Goal: Task Accomplishment & Management: Use online tool/utility

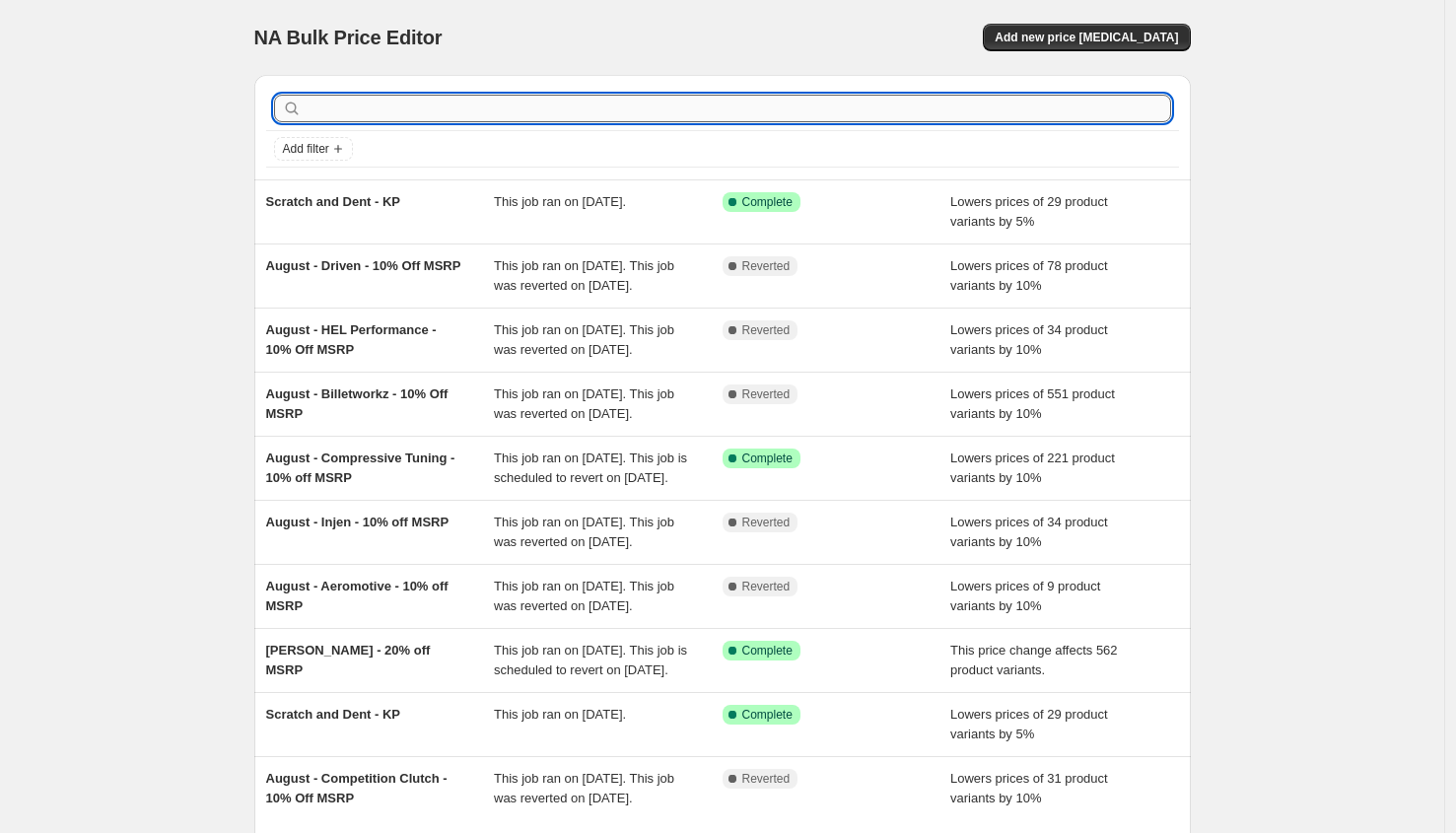
click at [532, 108] on input "text" at bounding box center [738, 109] width 866 height 28
type input "lamin"
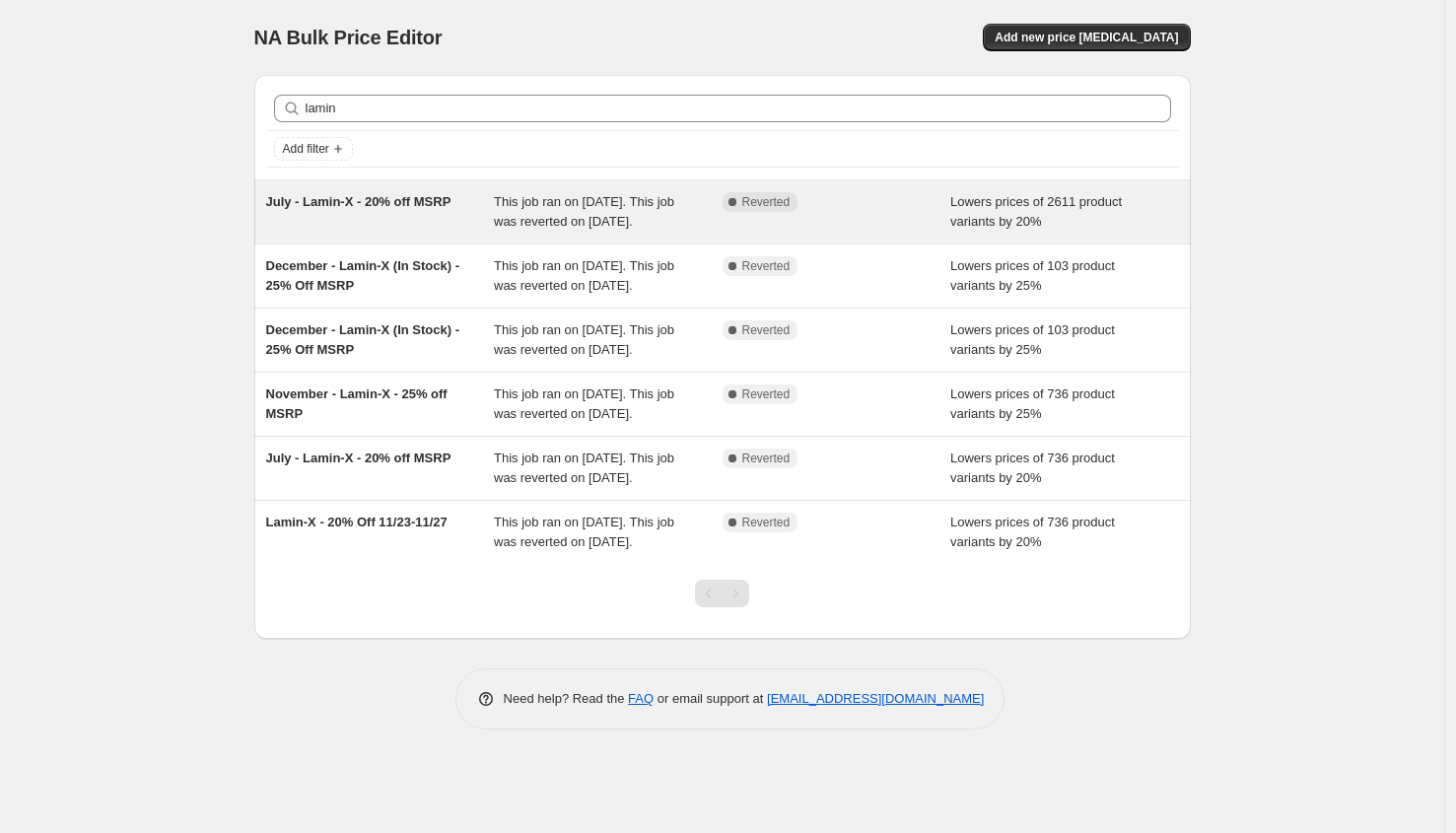
click at [464, 224] on div "July - Lamin-X - 20% off MSRP" at bounding box center [380, 212] width 228 height 40
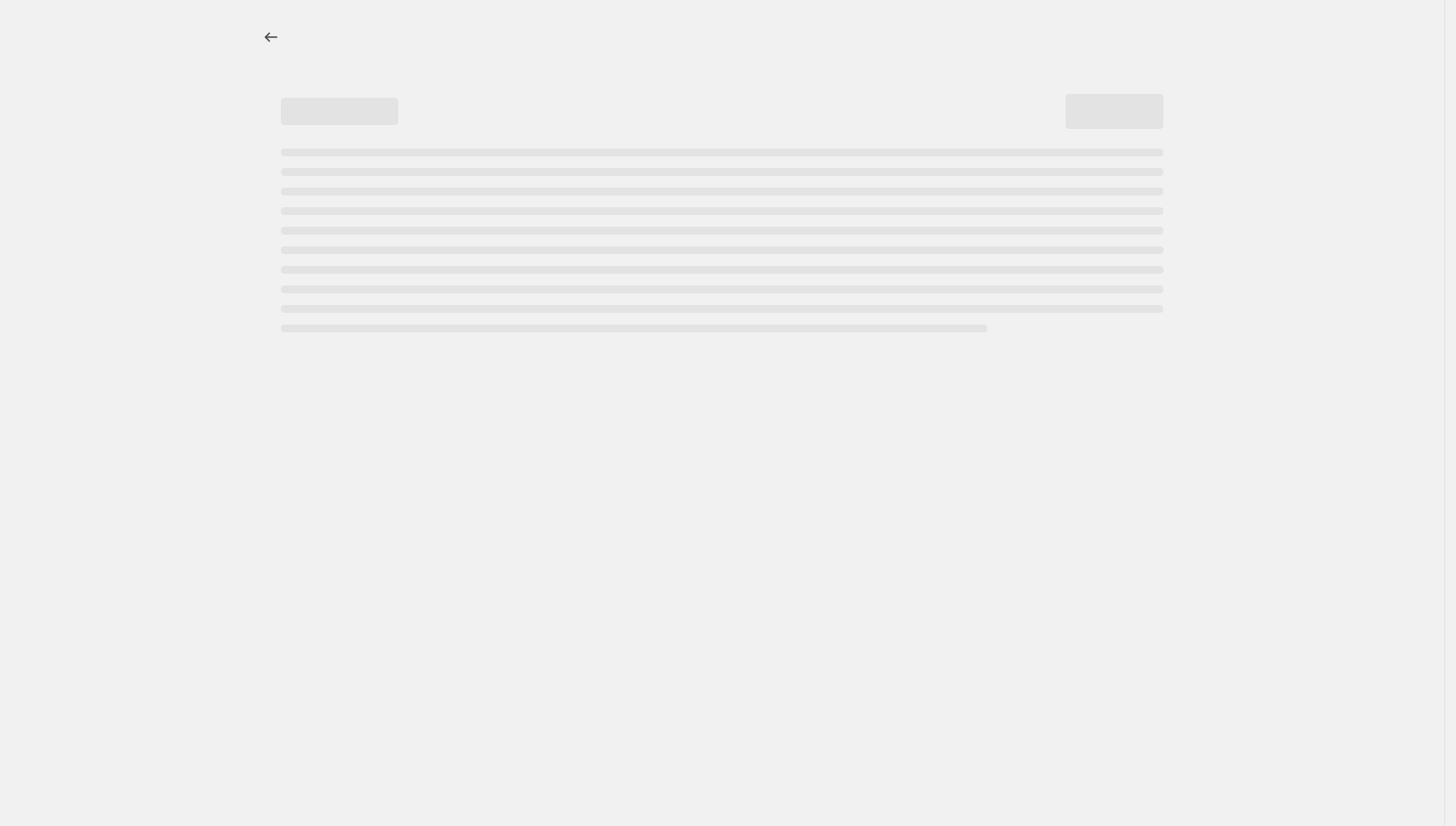
select select "percentage"
select select "not_equal"
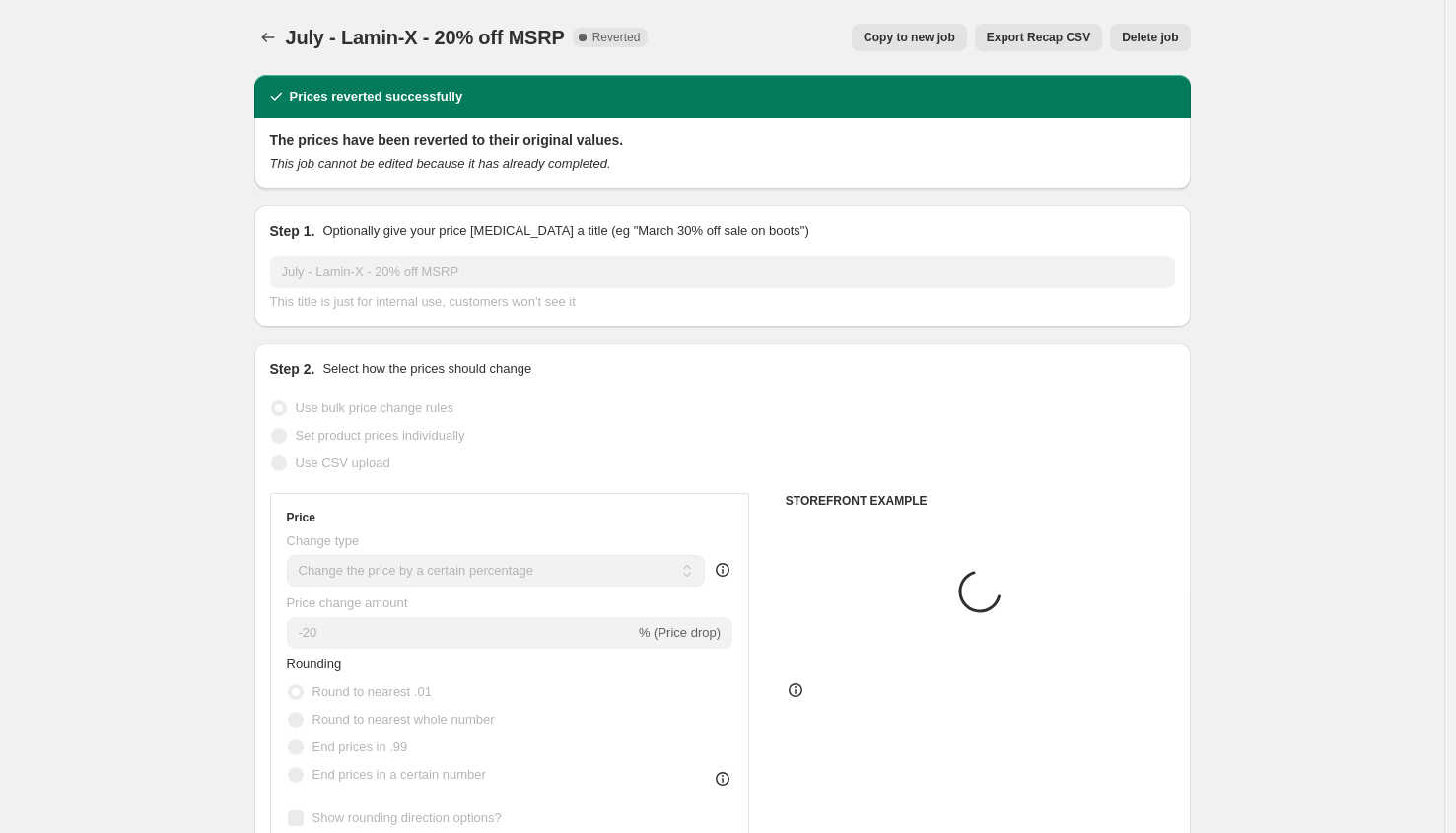
select select "vendor"
select select "tag"
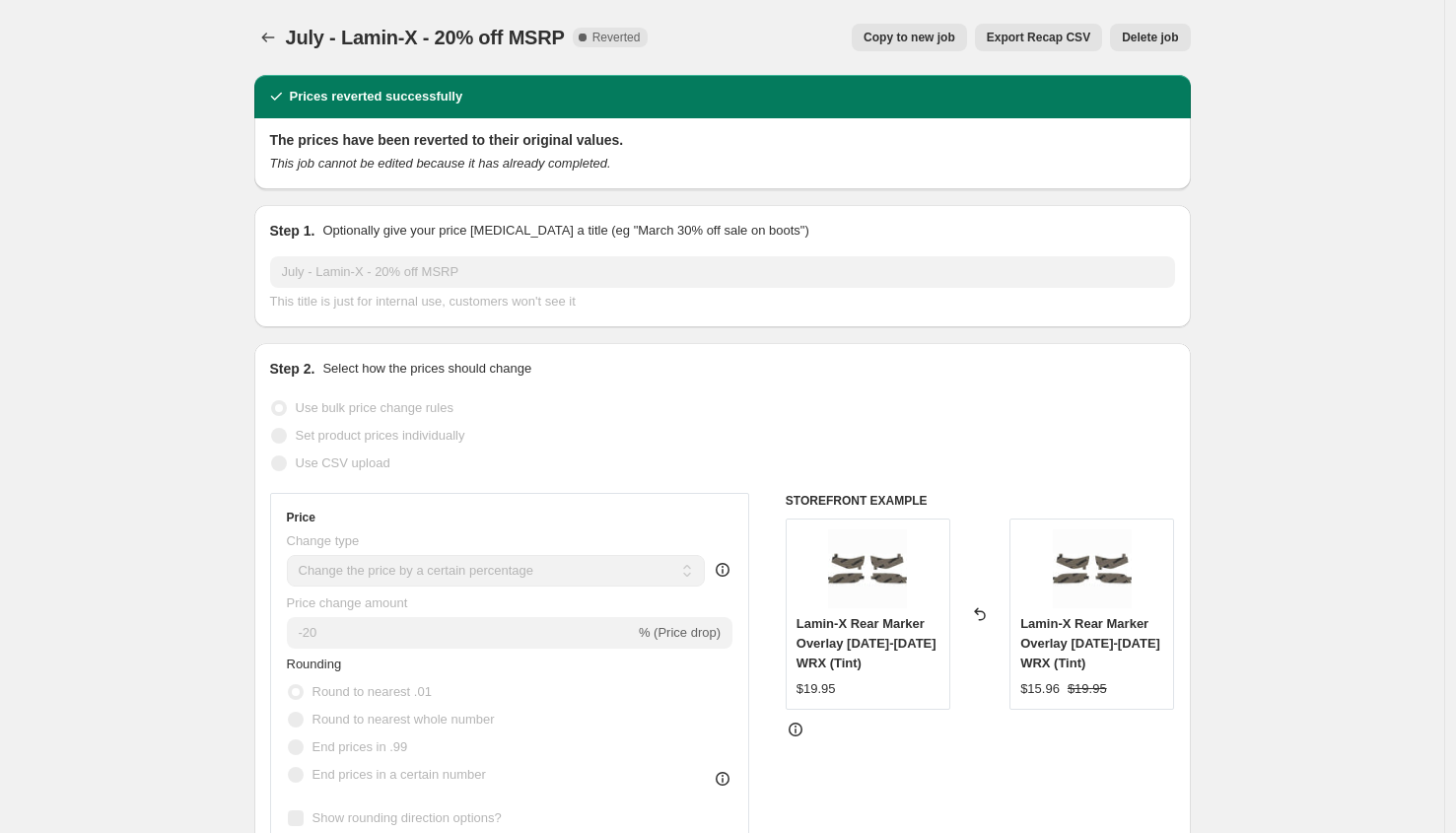
click at [913, 43] on span "Copy to new job" at bounding box center [910, 38] width 92 height 16
select select "percentage"
select select "vendor"
select select "tag"
select select "not_equal"
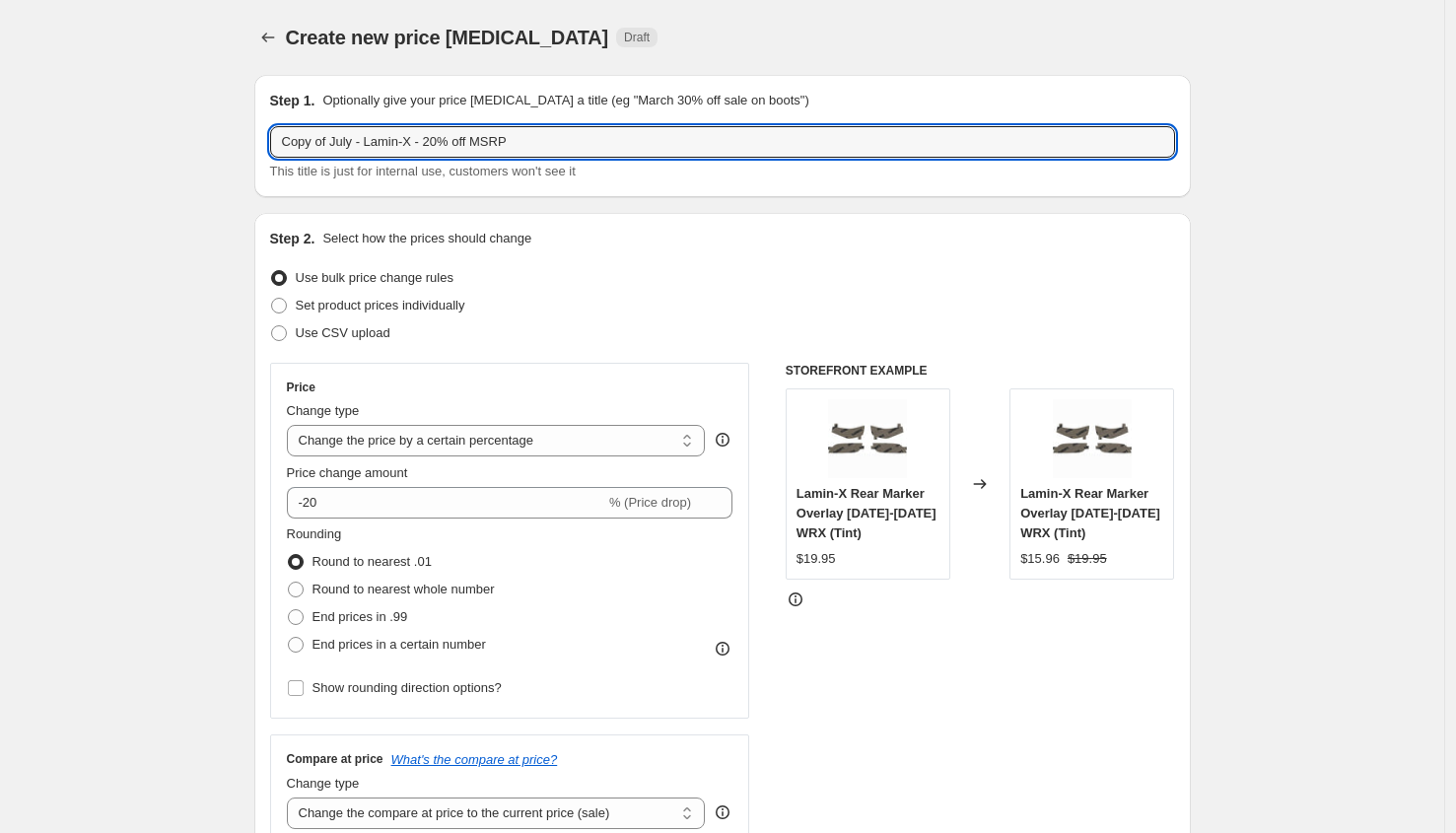
drag, startPoint x: 363, startPoint y: 142, endPoint x: 241, endPoint y: 139, distance: 122.0
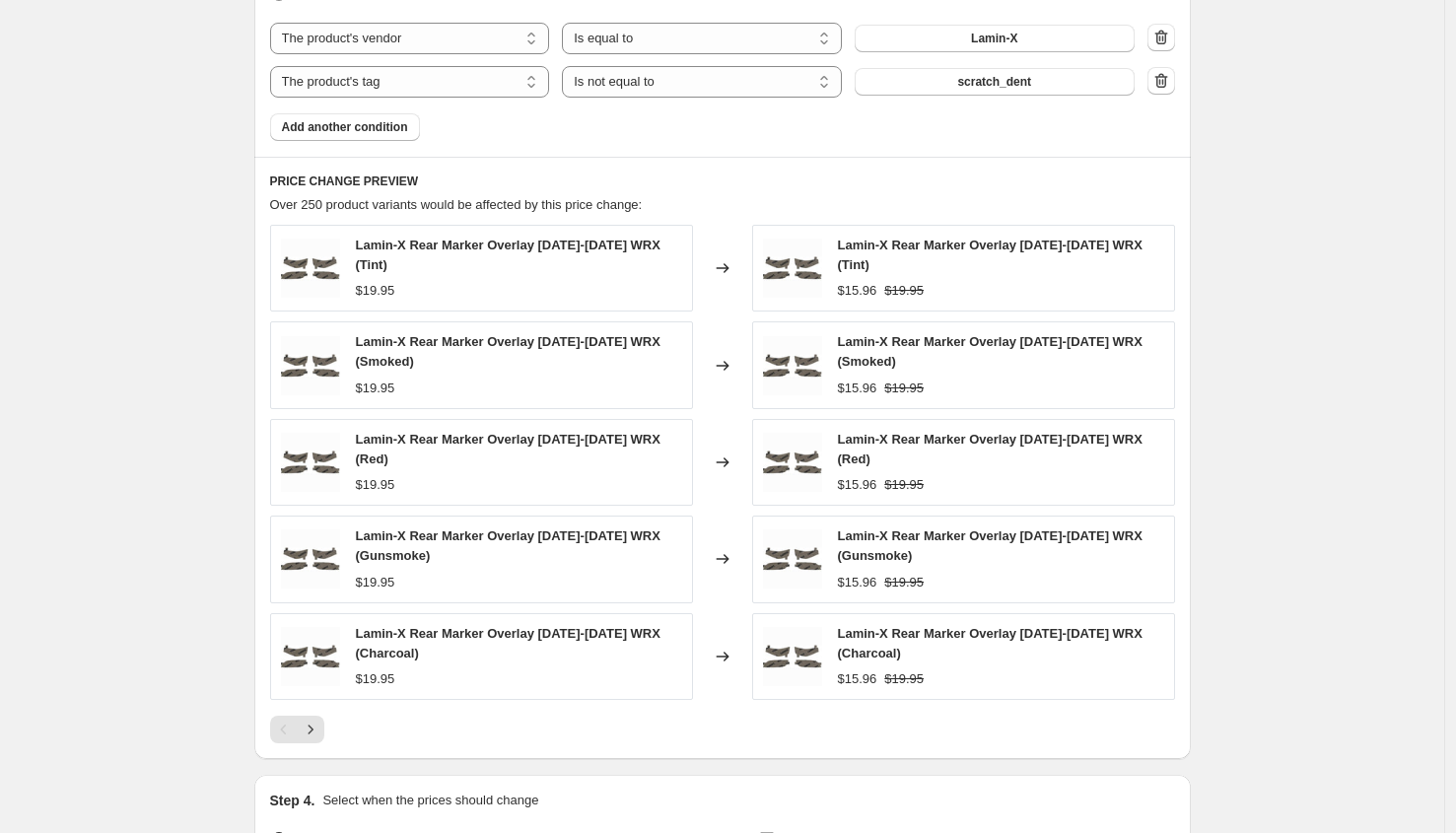
scroll to position [1435, 0]
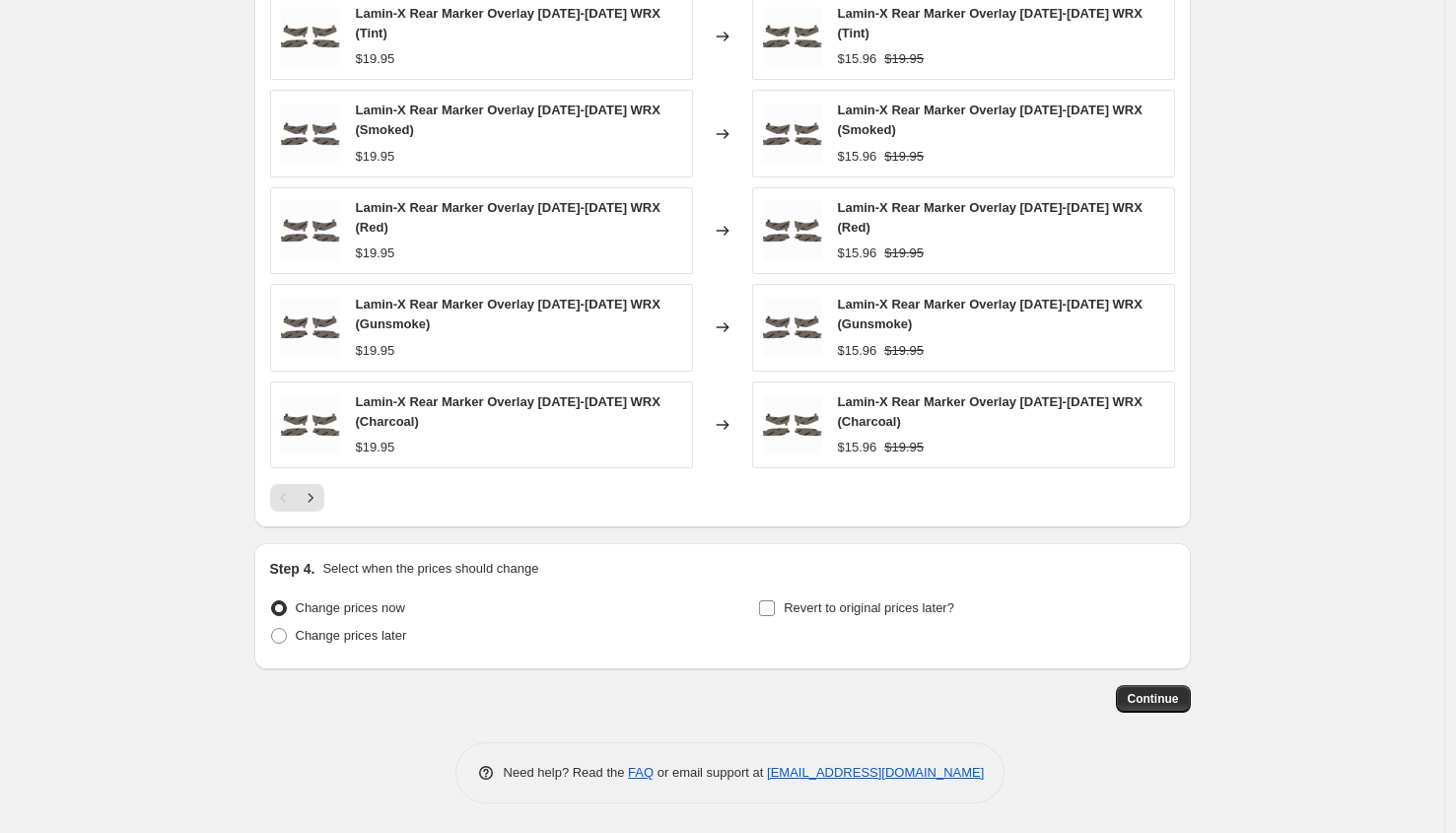
type input "September - Lamin-X - 20% off MSRP"
click at [811, 616] on span "Revert to original prices later?" at bounding box center [869, 608] width 171 height 15
click at [775, 616] on input "Revert to original prices later?" at bounding box center [767, 609] width 16 height 16
checkbox input "true"
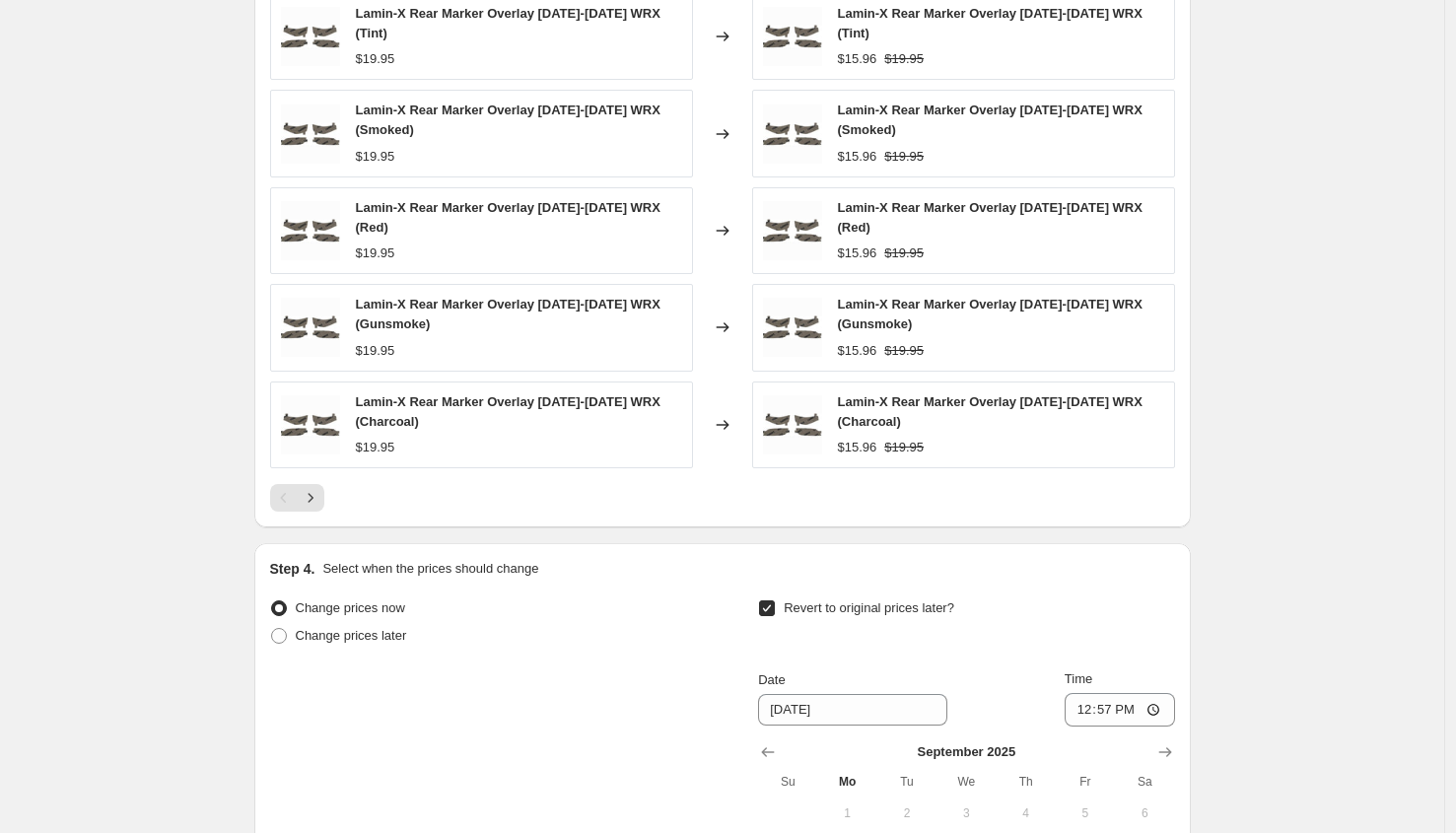
scroll to position [1773, 0]
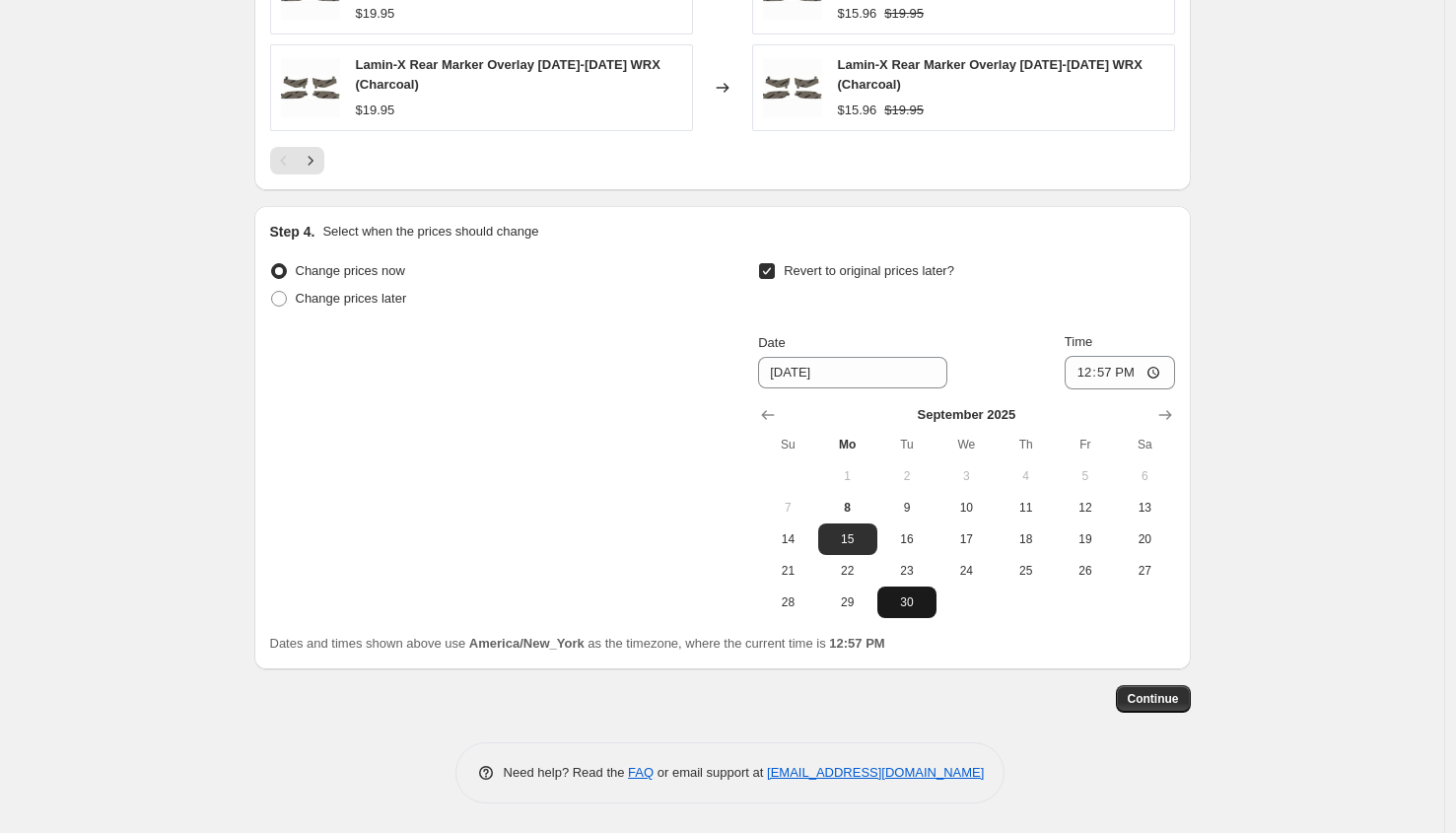
click at [918, 603] on span "30" at bounding box center [907, 603] width 43 height 16
type input "[DATE]"
click at [1089, 368] on input "12:57" at bounding box center [1120, 373] width 111 height 34
type input "23:59"
click at [1175, 697] on span "Continue" at bounding box center [1153, 699] width 51 height 16
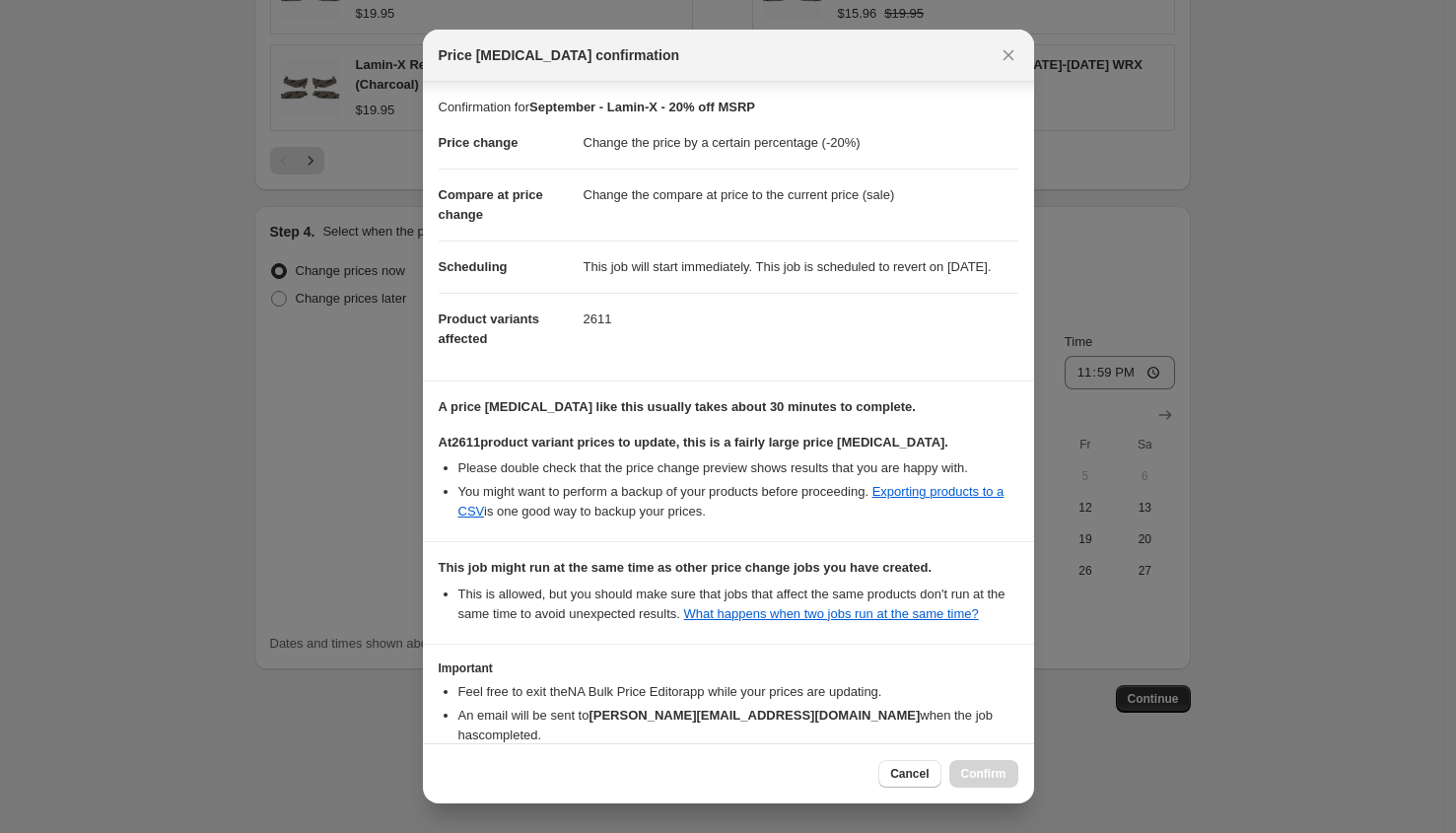
scroll to position [145, 0]
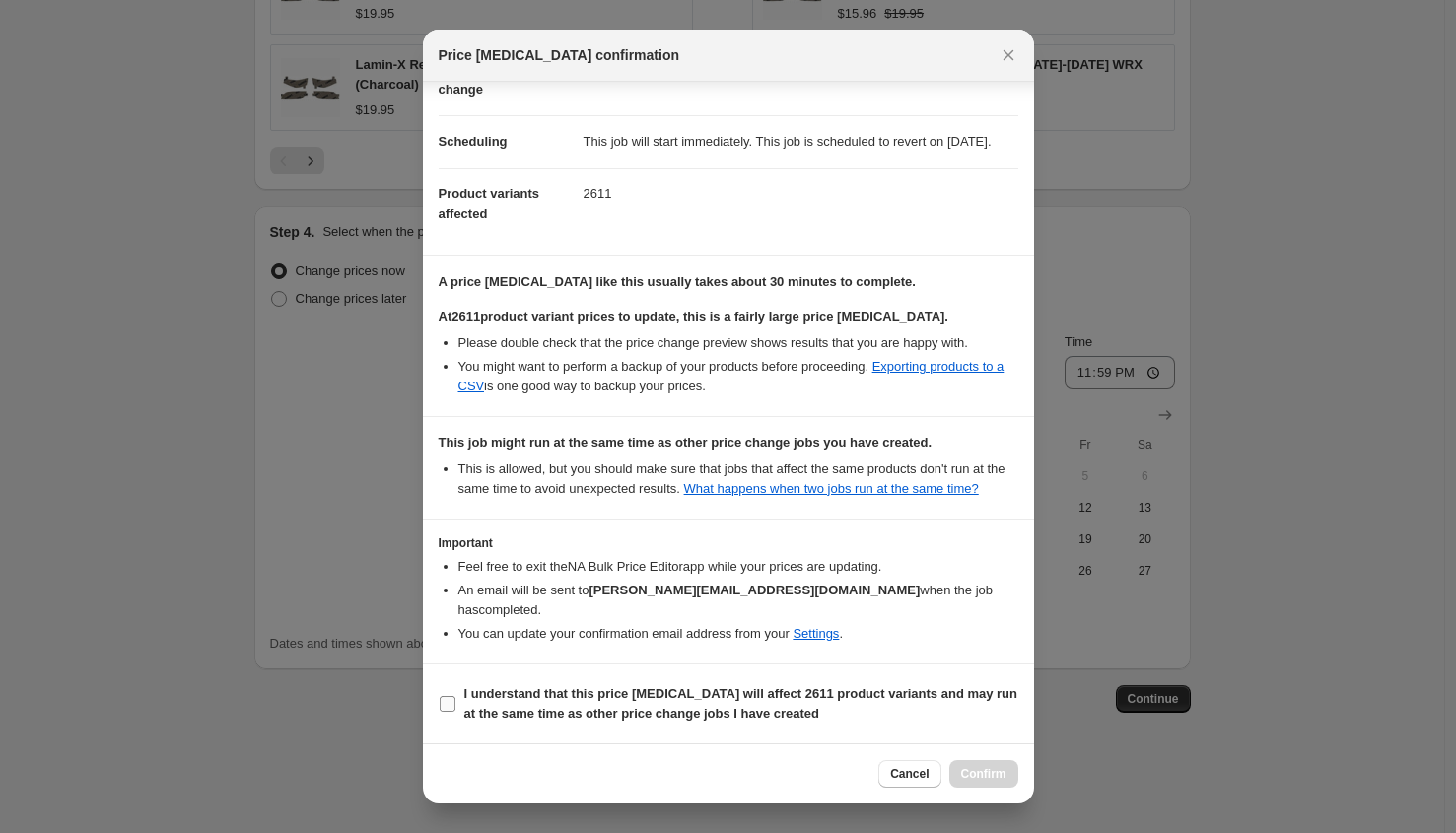
click at [527, 697] on b "I understand that this price [MEDICAL_DATA] will affect 2611 product variants a…" at bounding box center [742, 703] width 554 height 35
click at [456, 697] on input "I understand that this price [MEDICAL_DATA] will affect 2611 product variants a…" at bounding box center [448, 704] width 16 height 16
checkbox input "true"
click at [993, 773] on span "Confirm" at bounding box center [983, 774] width 45 height 16
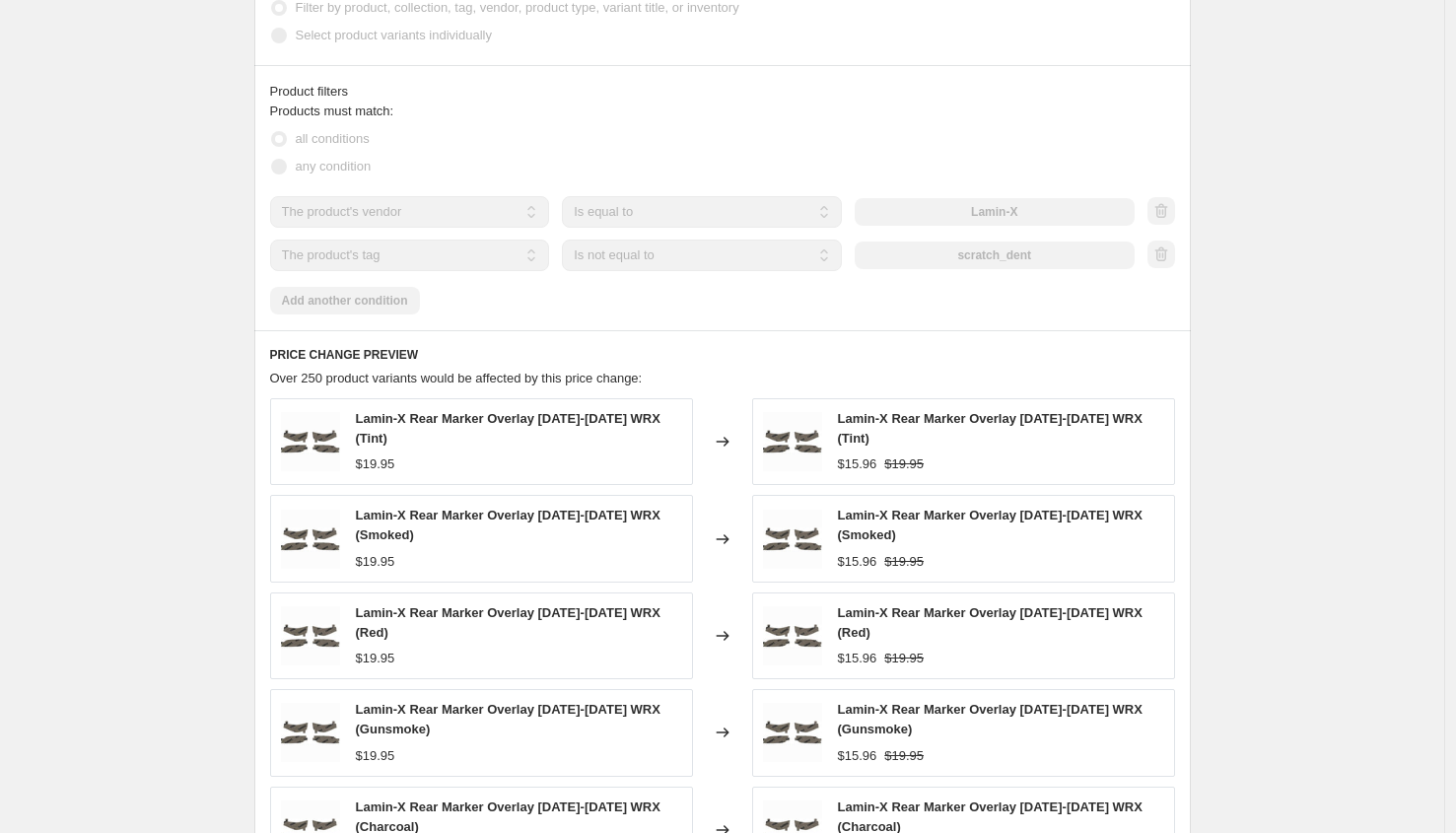
scroll to position [1171, 0]
